Goal: Find contact information: Find contact information

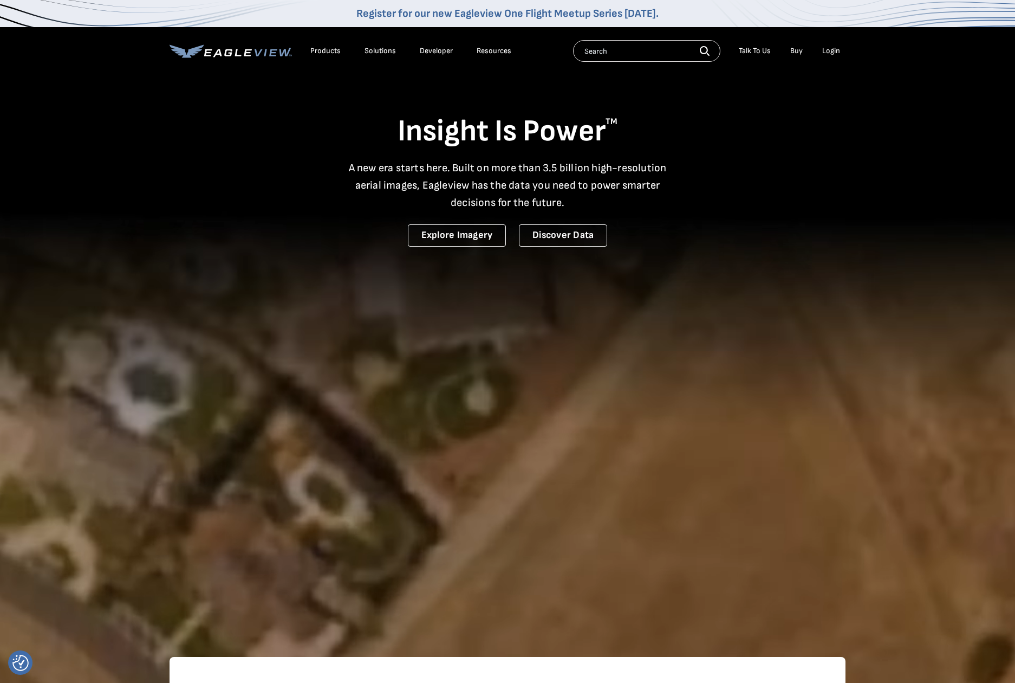
drag, startPoint x: 863, startPoint y: 585, endPoint x: 850, endPoint y: 196, distance: 389.2
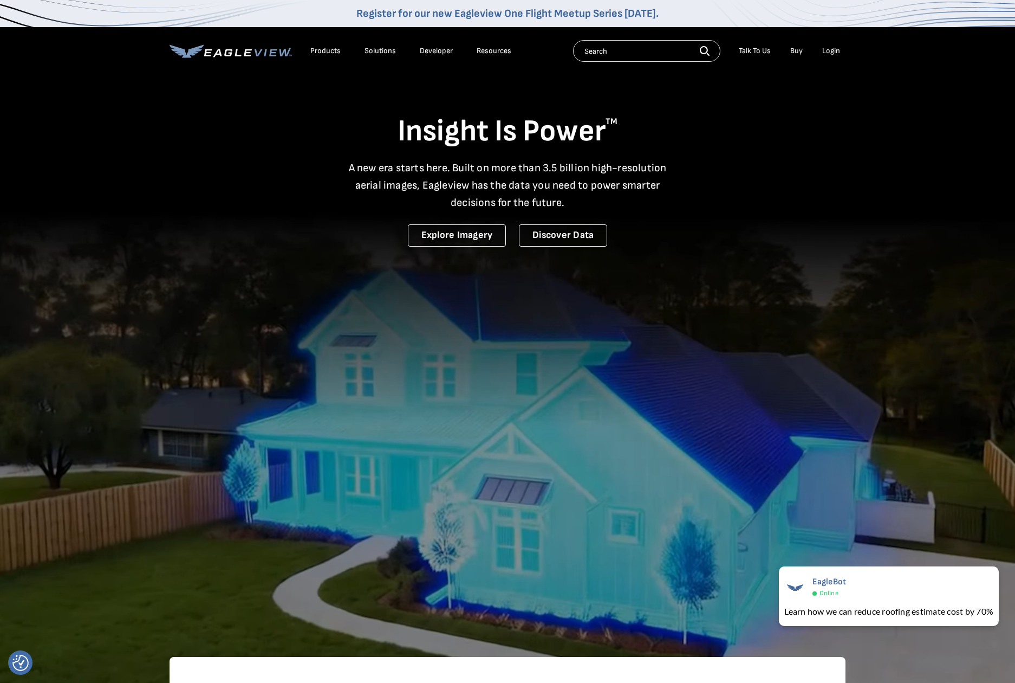
click at [762, 46] on div "Talk To Us" at bounding box center [755, 51] width 32 height 10
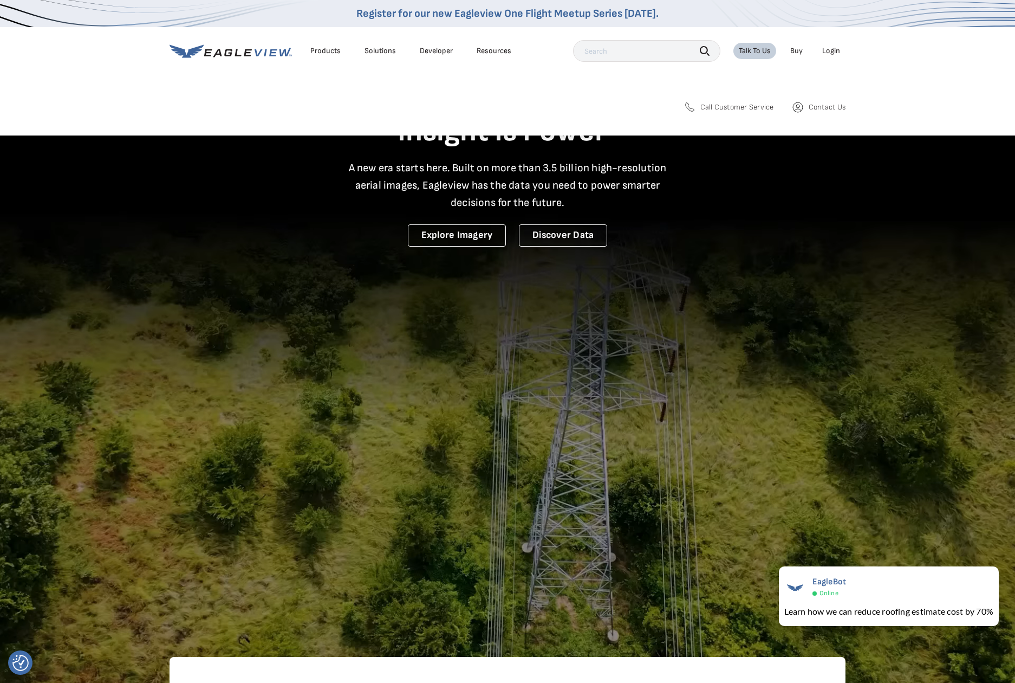
click at [815, 106] on span "Contact Us" at bounding box center [827, 107] width 37 height 10
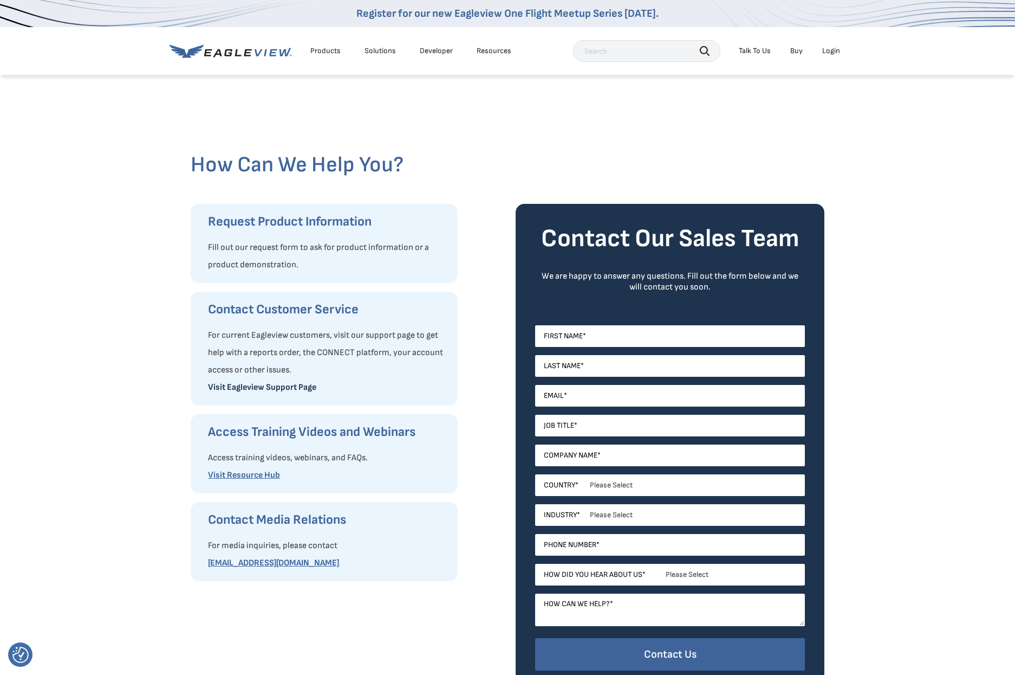
click at [268, 385] on link "Visit Eagleview Support Page" at bounding box center [262, 387] width 108 height 10
